Goal: Task Accomplishment & Management: Manage account settings

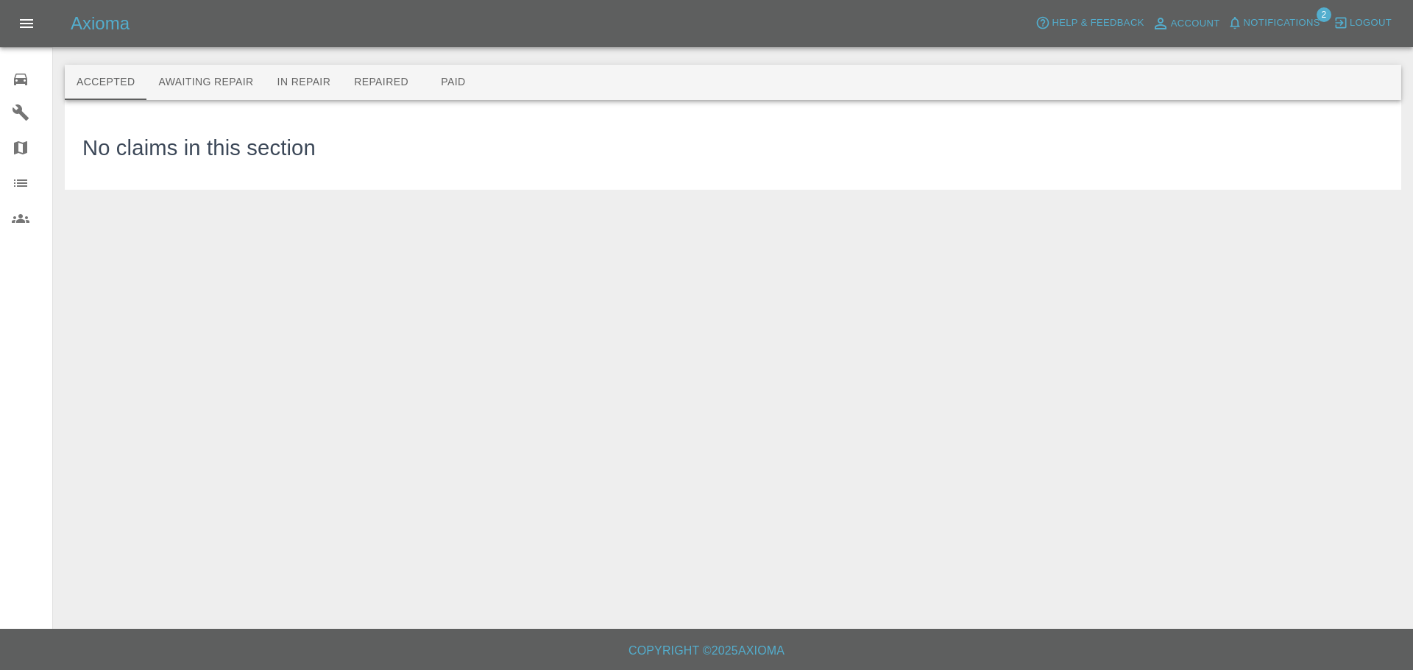
click at [15, 79] on icon at bounding box center [20, 80] width 13 height 12
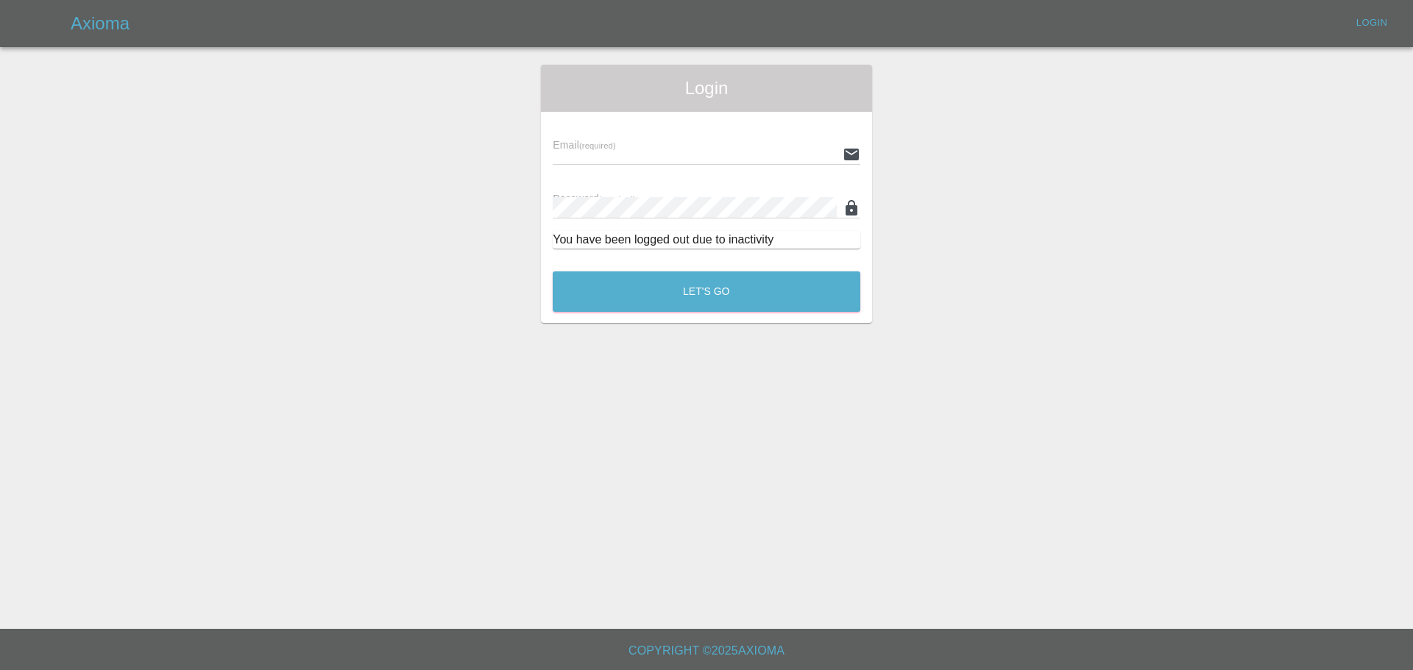
type input "[EMAIL_ADDRESS][DOMAIN_NAME]"
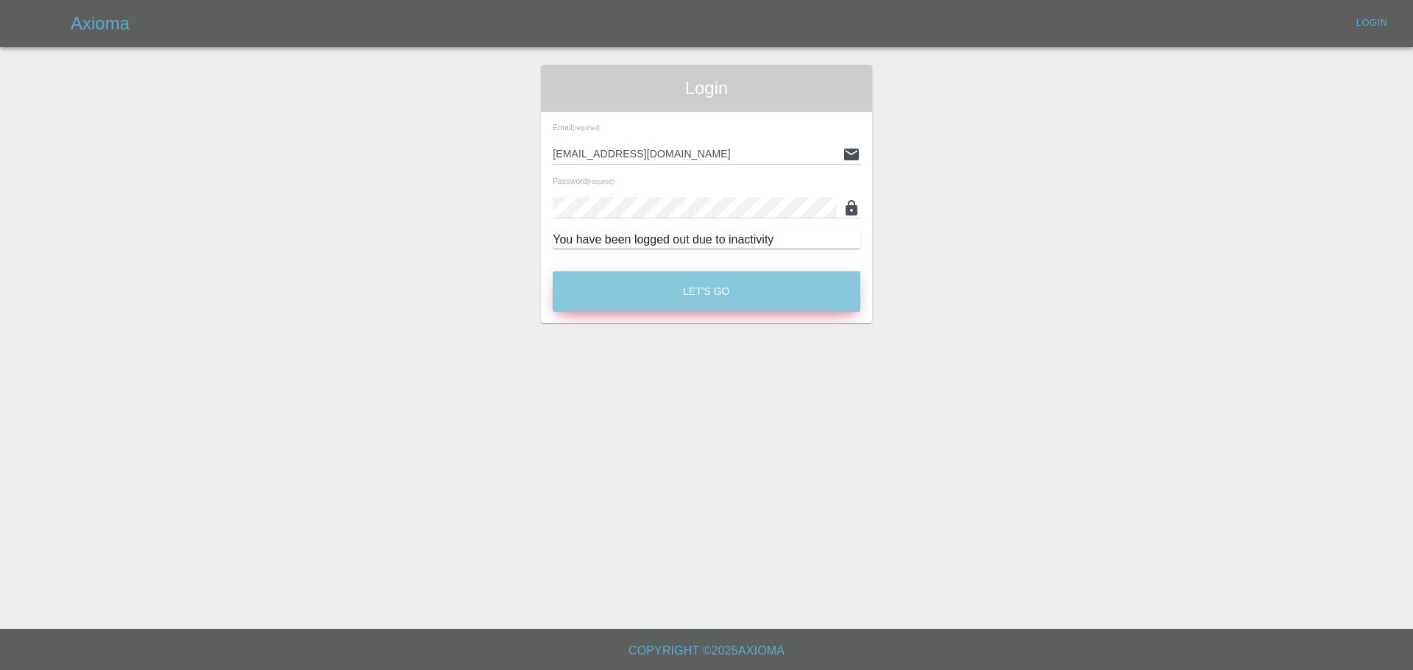
click at [611, 291] on button "Let's Go" at bounding box center [707, 292] width 308 height 40
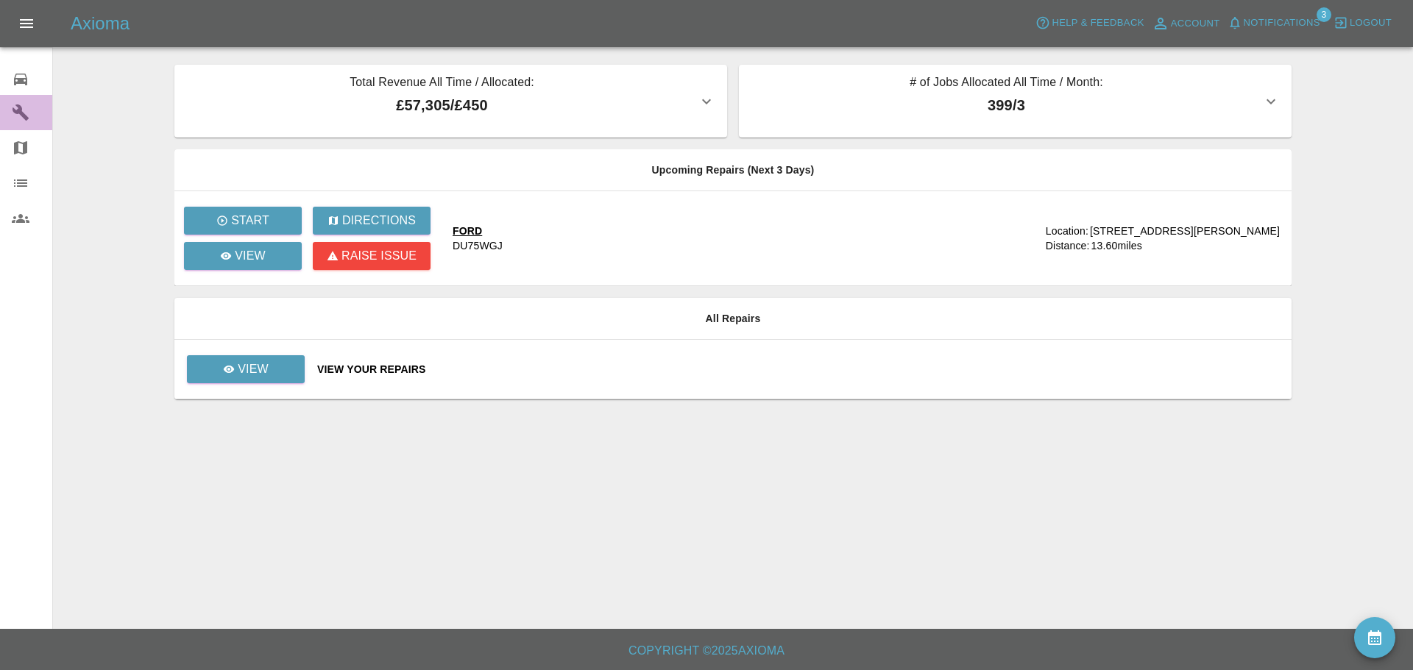
click at [27, 107] on icon at bounding box center [21, 113] width 18 height 18
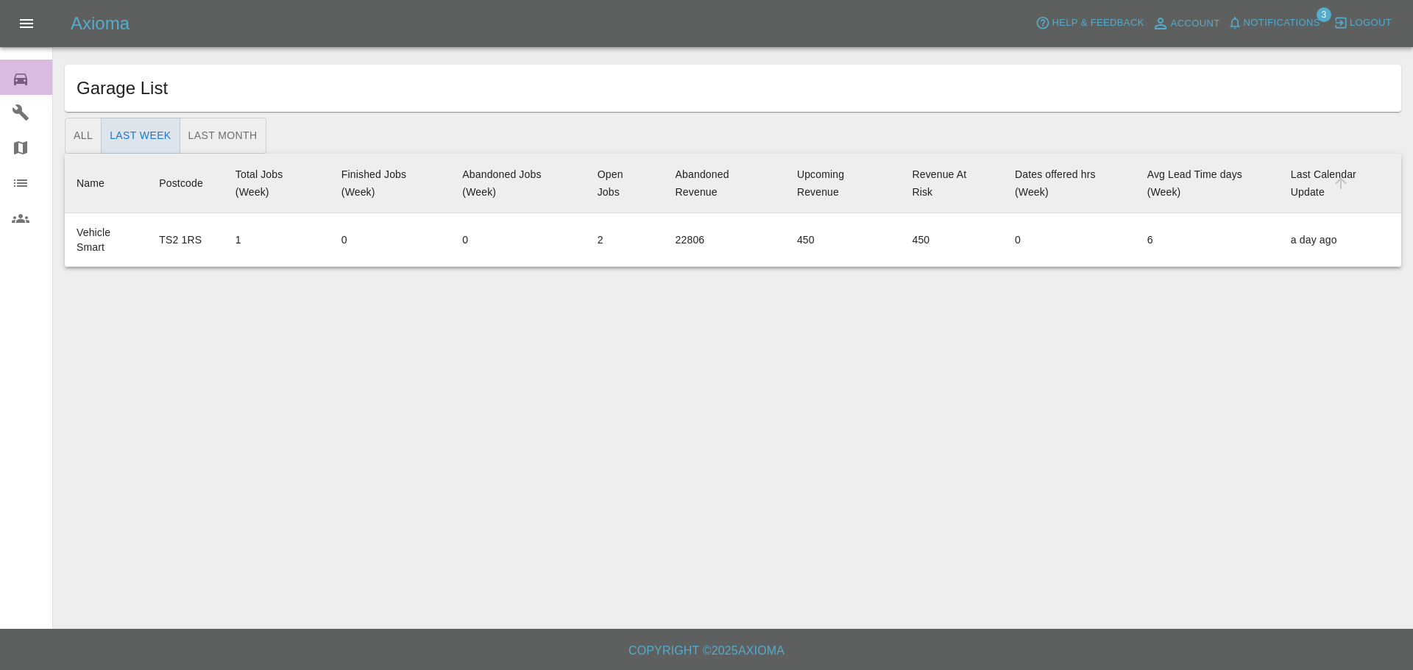
click at [29, 81] on icon at bounding box center [21, 80] width 18 height 18
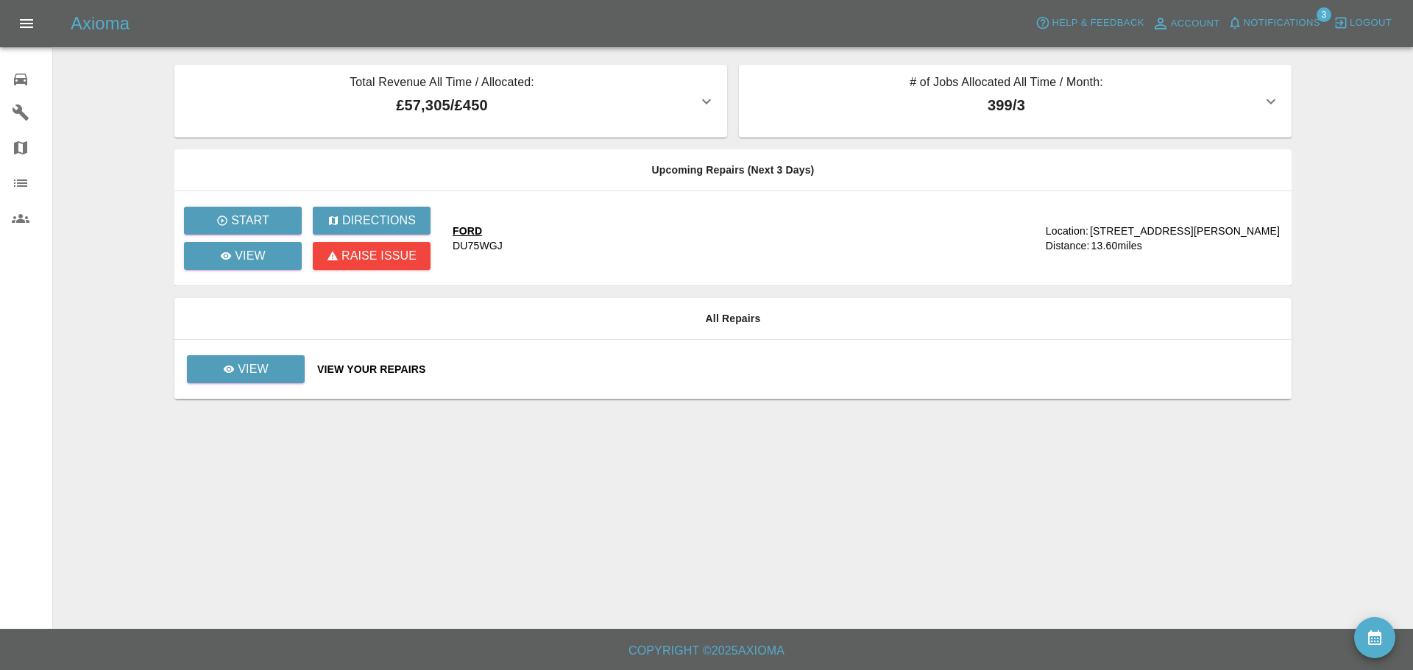
click at [609, 353] on td "View Your Repairs" at bounding box center [798, 370] width 986 height 60
click at [290, 362] on link "View" at bounding box center [246, 369] width 118 height 28
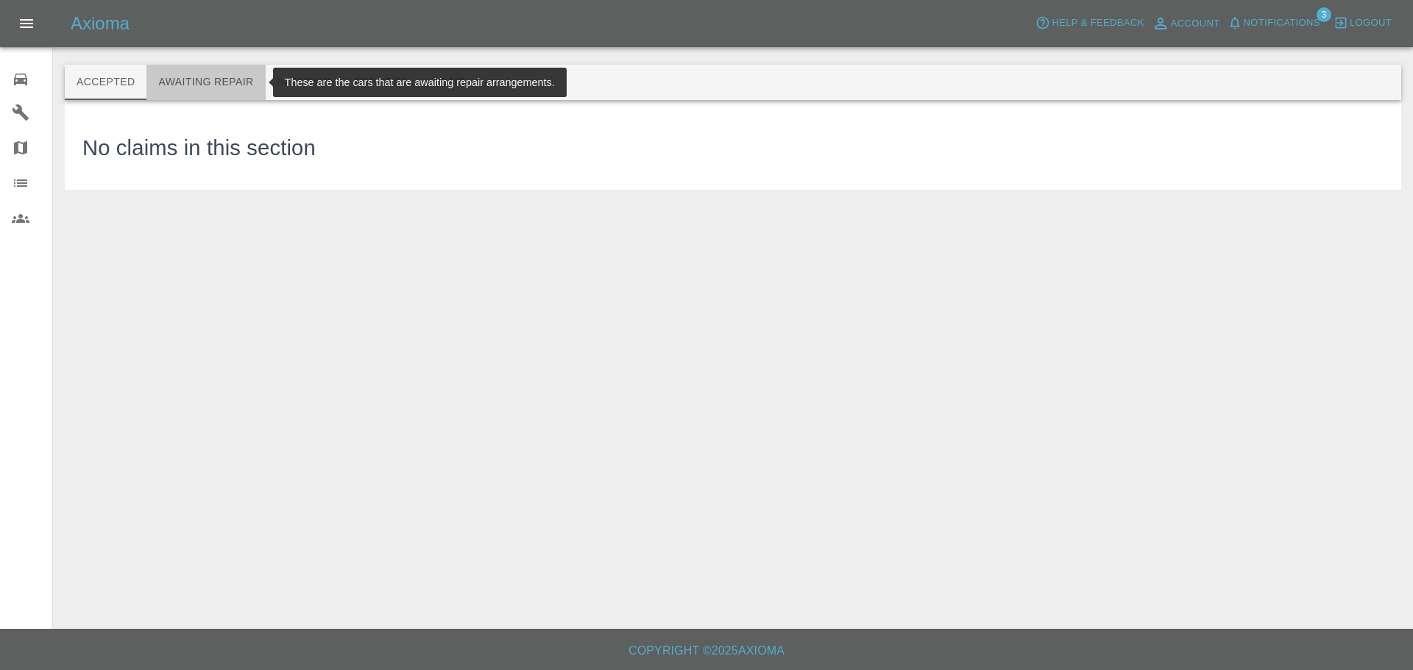
click at [217, 86] on button "Awaiting Repair" at bounding box center [205, 82] width 118 height 35
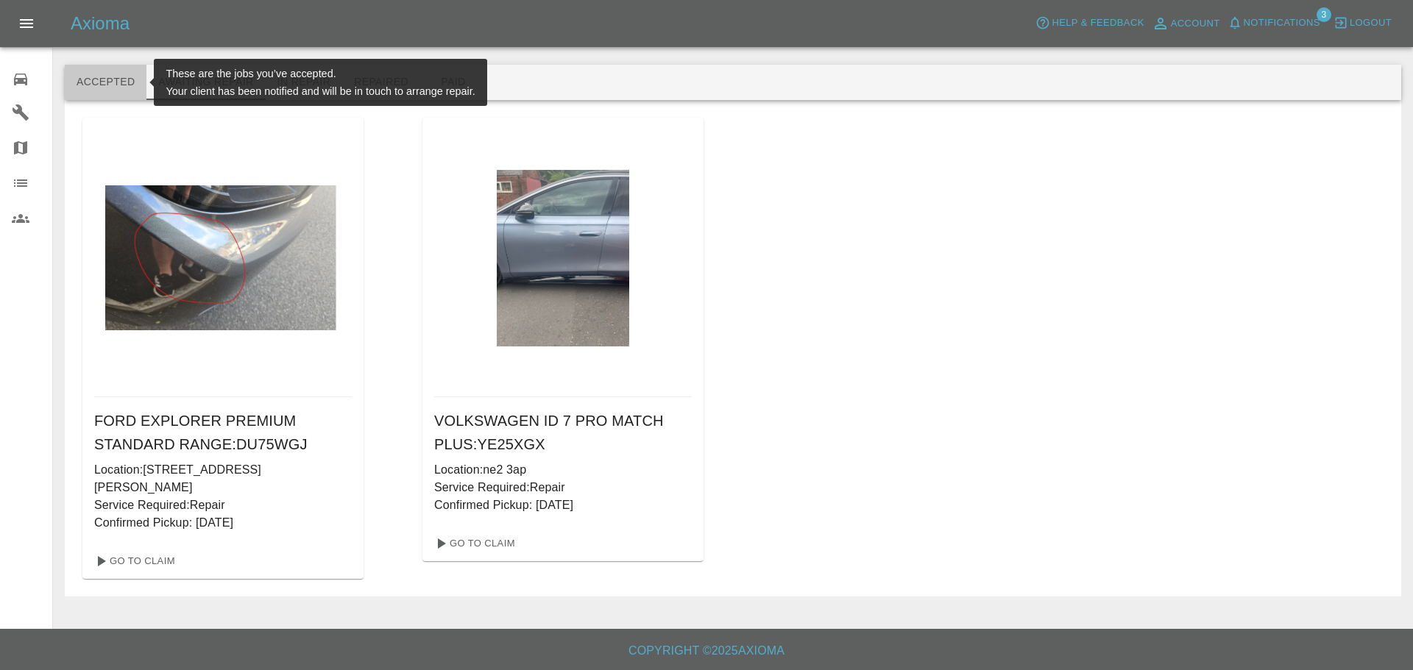
click at [124, 82] on button "Accepted" at bounding box center [106, 82] width 82 height 35
